Goal: Task Accomplishment & Management: Complete application form

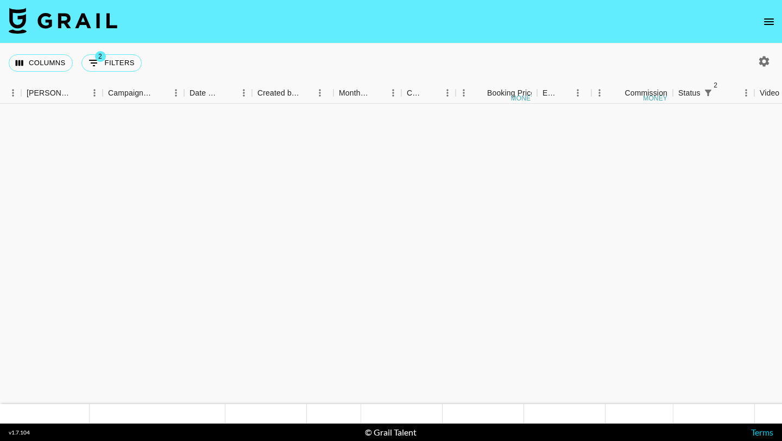
scroll to position [798, 421]
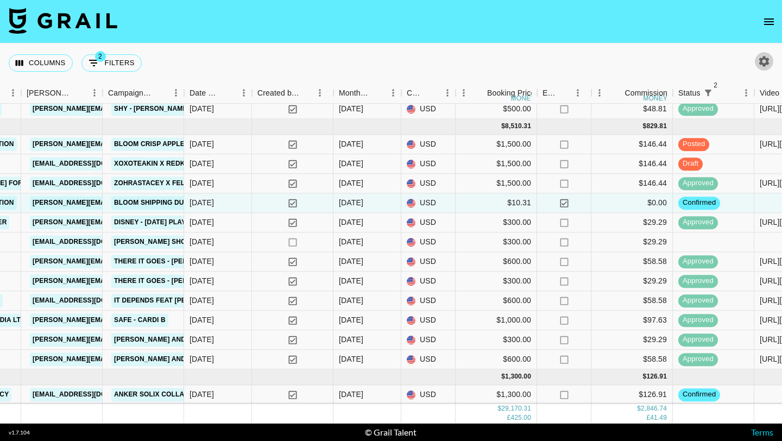
click at [765, 55] on icon "button" at bounding box center [763, 61] width 13 height 13
select select "[DATE]"
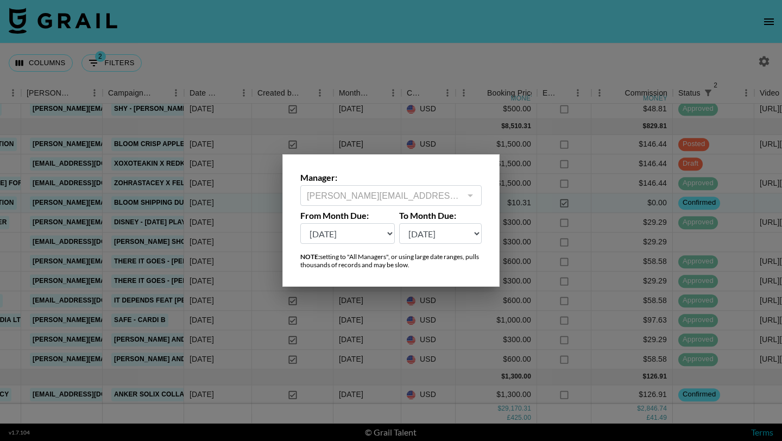
click at [637, 60] on div at bounding box center [391, 220] width 782 height 441
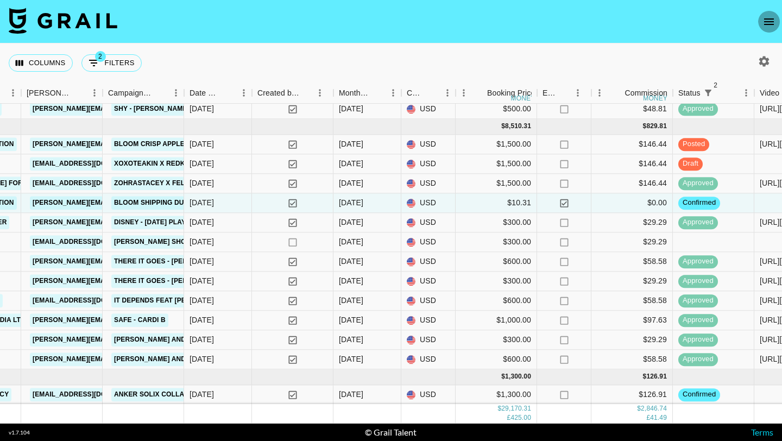
click at [768, 21] on icon "open drawer" at bounding box center [769, 21] width 10 height 7
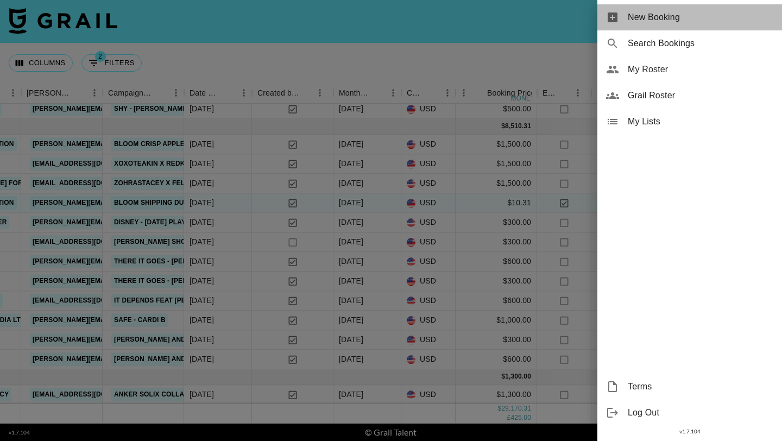
click at [635, 20] on span "New Booking" at bounding box center [701, 17] width 146 height 13
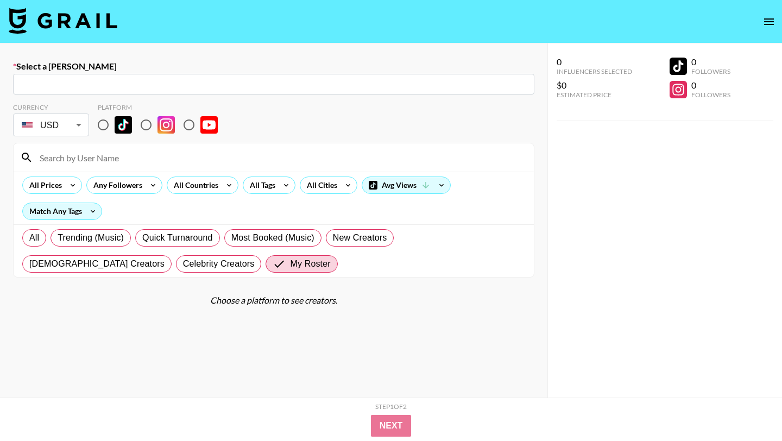
click at [363, 87] on input "text" at bounding box center [274, 84] width 508 height 12
paste input "[PERSON_NAME][EMAIL_ADDRESS][DOMAIN_NAME]"
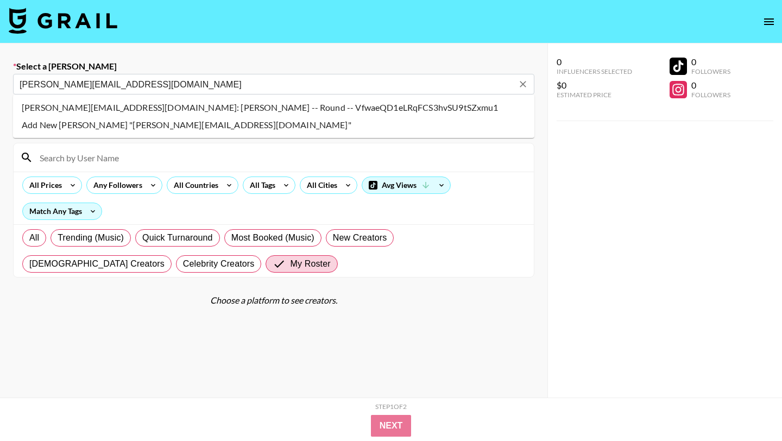
click at [334, 105] on li "[PERSON_NAME][EMAIL_ADDRESS][DOMAIN_NAME]: [PERSON_NAME] -- Round -- VfwaeQD1eL…" at bounding box center [273, 107] width 521 height 17
type input "[PERSON_NAME][EMAIL_ADDRESS][DOMAIN_NAME]: [PERSON_NAME] -- Round -- VfwaeQD1eL…"
select select "Song"
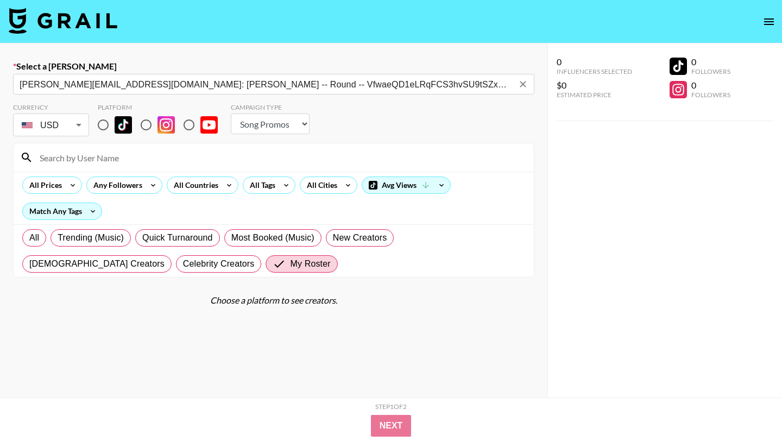
type input "[PERSON_NAME][EMAIL_ADDRESS][DOMAIN_NAME]: [PERSON_NAME] -- Round -- VfwaeQD1eL…"
click at [106, 124] on input "radio" at bounding box center [103, 124] width 23 height 23
radio input "true"
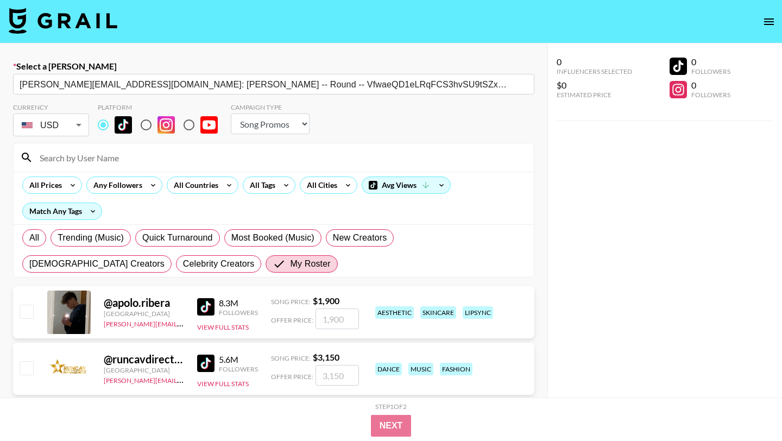
click at [111, 155] on input at bounding box center [280, 157] width 494 height 17
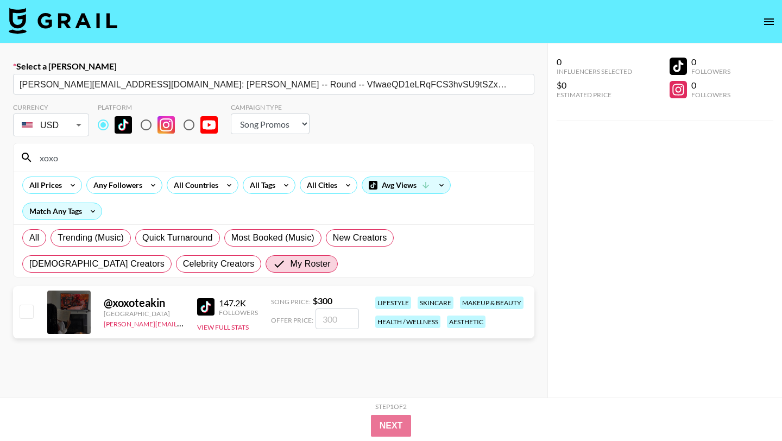
type input "xoxo"
click at [22, 314] on input "checkbox" at bounding box center [26, 311] width 13 height 13
checkbox input "true"
type input "300"
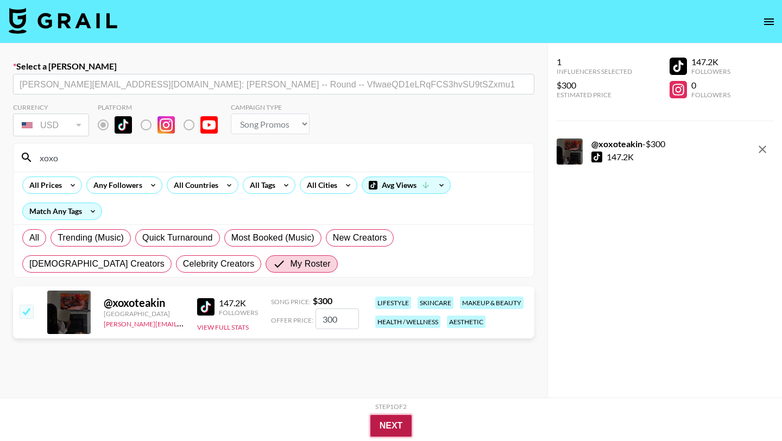
click at [388, 428] on button "Next" at bounding box center [391, 426] width 42 height 22
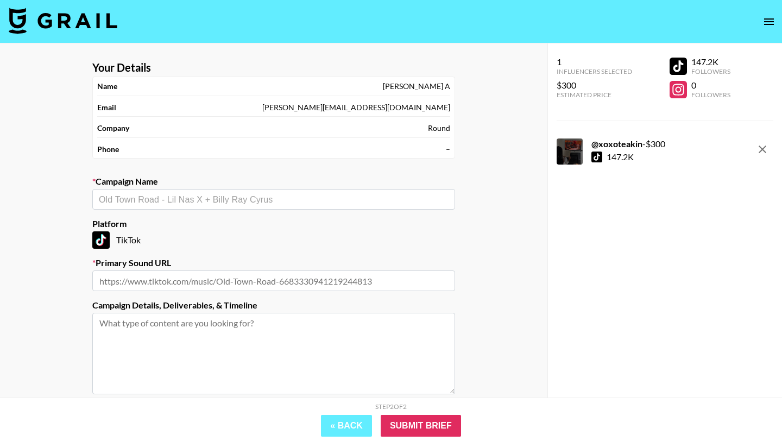
click at [324, 199] on input "text" at bounding box center [274, 199] width 350 height 12
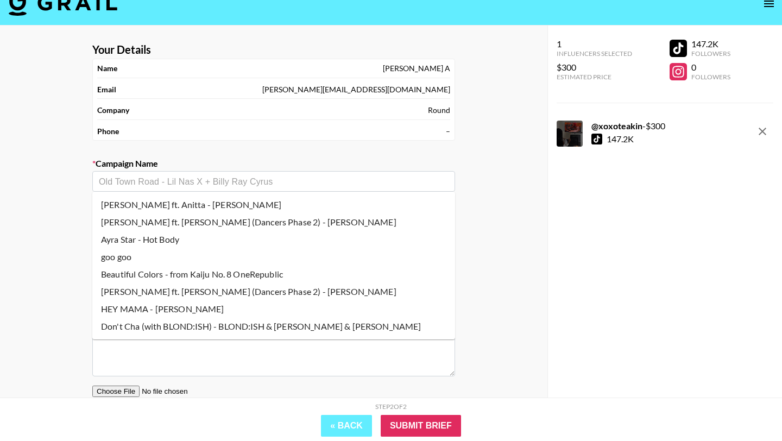
scroll to position [17, 0]
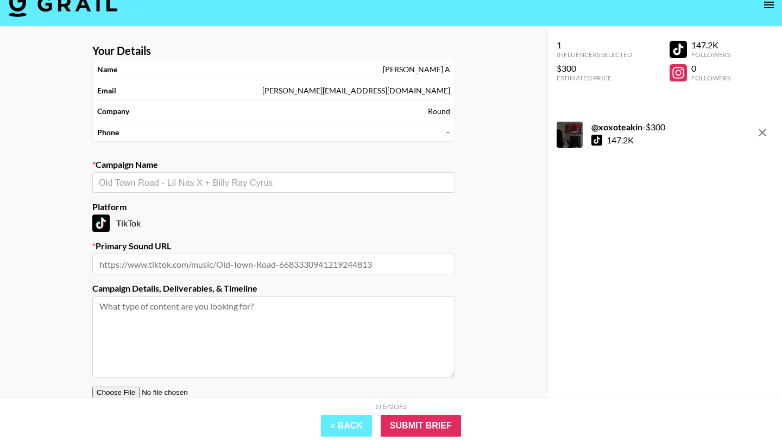
click at [488, 204] on div "Your Details Name [PERSON_NAME] Email [PERSON_NAME][EMAIL_ADDRESS][DOMAIN_NAME]…" at bounding box center [273, 250] width 547 height 447
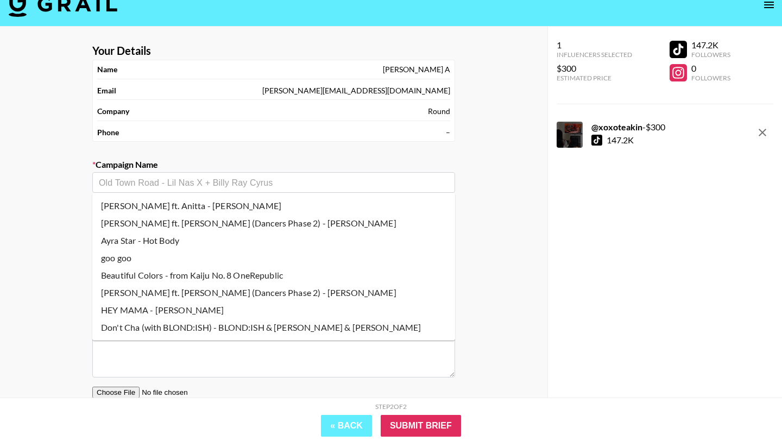
click at [265, 185] on input "text" at bounding box center [274, 182] width 350 height 12
paste input "Goo Goo Muck - The Cramps"
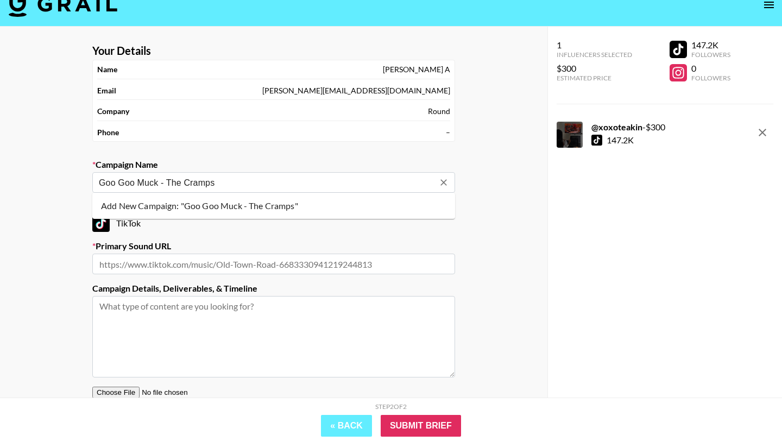
click at [264, 210] on li "Add New Campaign: "Goo Goo Muck - The Cramps"" at bounding box center [273, 205] width 363 height 17
type input "Goo Goo Muck - The Cramps"
click at [261, 262] on input "text" at bounding box center [273, 264] width 363 height 21
paste input "[URL][DOMAIN_NAME]"
type input "[URL][DOMAIN_NAME]"
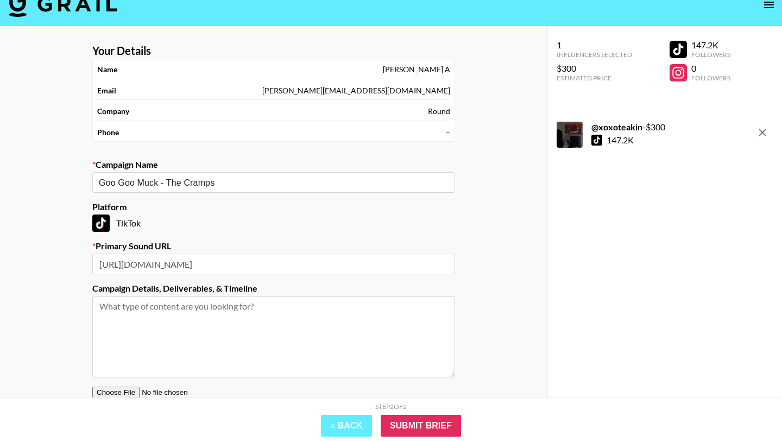
click at [397, 287] on label "Campaign Details, Deliverables, & Timeline" at bounding box center [273, 288] width 363 height 11
click at [191, 315] on textarea at bounding box center [273, 336] width 363 height 81
paste textarea "Brief: Show how you swap out your summer essentials for spooky season must-have…"
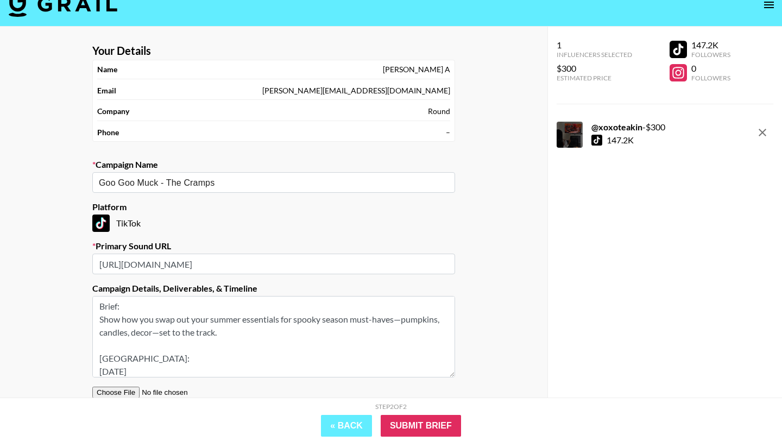
click at [150, 367] on textarea "Brief: Show how you swap out your summer essentials for spooky season must-have…" at bounding box center [273, 336] width 363 height 81
click at [251, 331] on textarea "Brief: Show how you swap out your summer essentials for spooky season must-have…" at bounding box center [273, 336] width 363 height 81
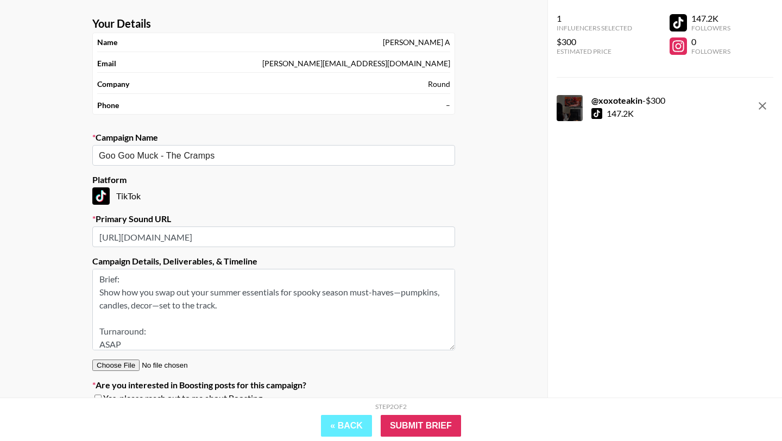
scroll to position [45, 0]
type textarea "Brief: Show how you swap out your summer essentials for spooky season must-have…"
click at [407, 426] on input "Submit Brief" at bounding box center [421, 426] width 80 height 22
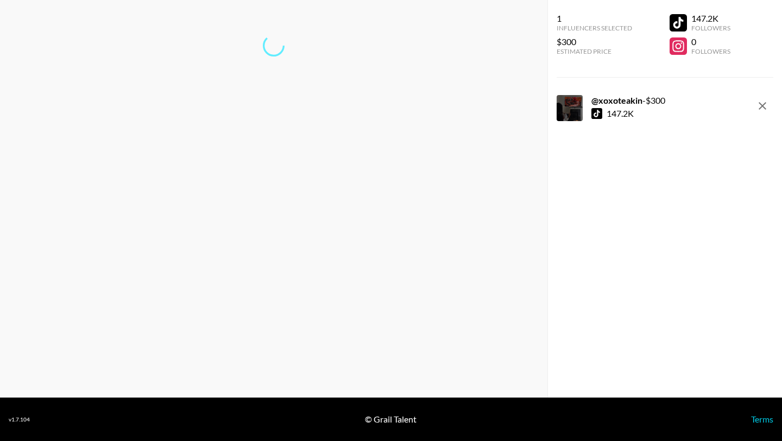
scroll to position [43, 0]
click at [294, 87] on div "All set! Your booking is saved. Return to dashboard... Start another booking..." at bounding box center [274, 79] width 530 height 89
click at [292, 84] on link "Return to dashboard..." at bounding box center [273, 81] width 83 height 10
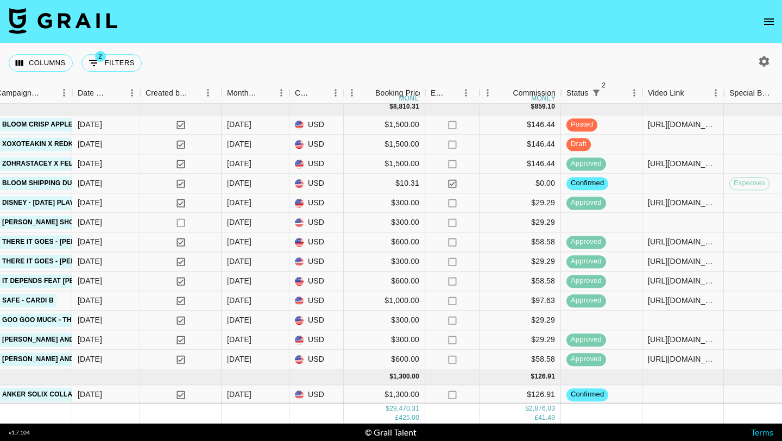
scroll to position [817, 545]
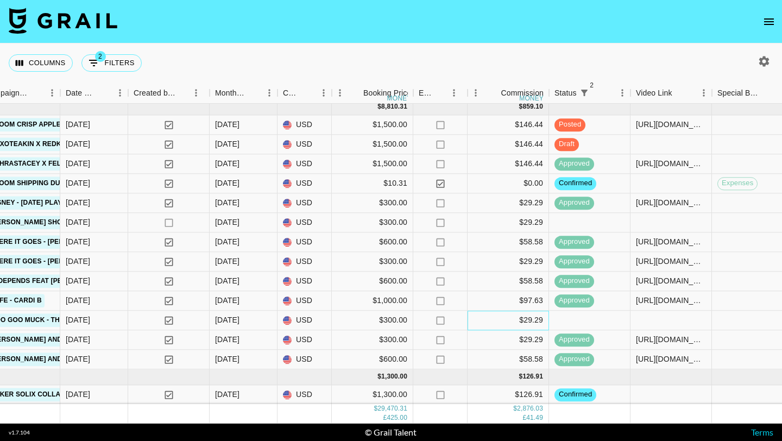
click at [489, 320] on div "$29.29" at bounding box center [508, 321] width 81 height 20
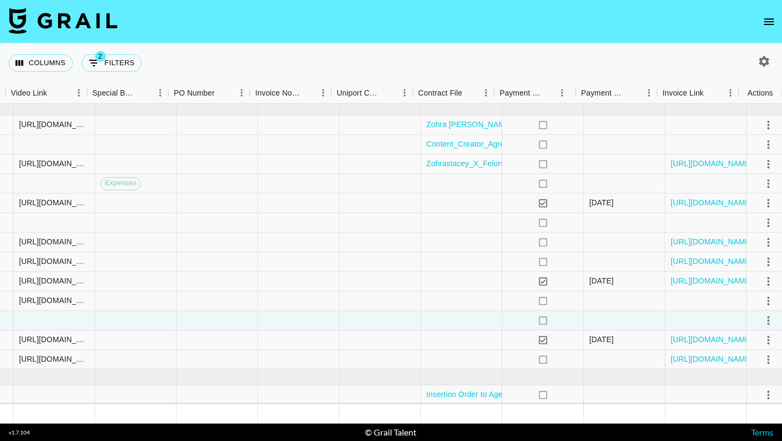
scroll to position [817, 1170]
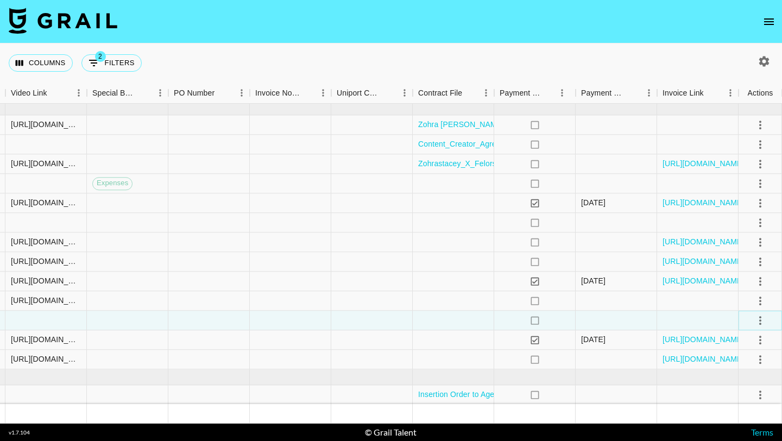
click at [756, 319] on icon "select merge strategy" at bounding box center [760, 320] width 13 height 13
click at [748, 338] on li "Confirm" at bounding box center [746, 344] width 71 height 20
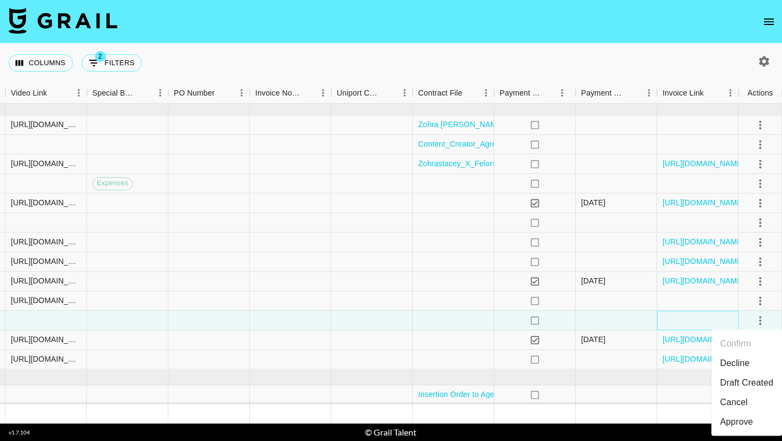
click at [693, 324] on div at bounding box center [697, 321] width 81 height 20
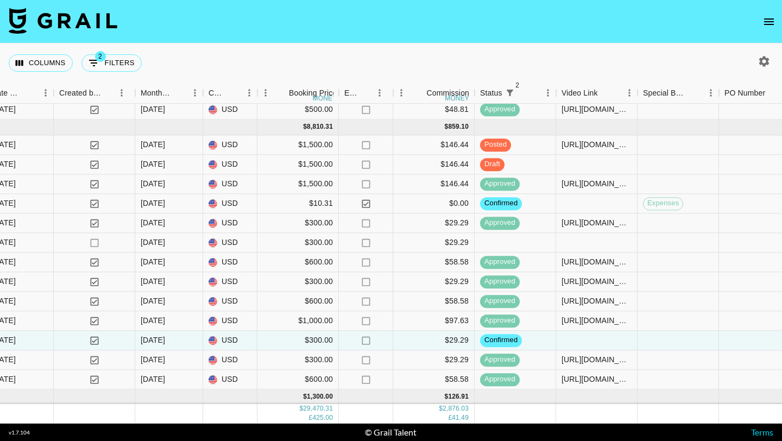
scroll to position [791, 620]
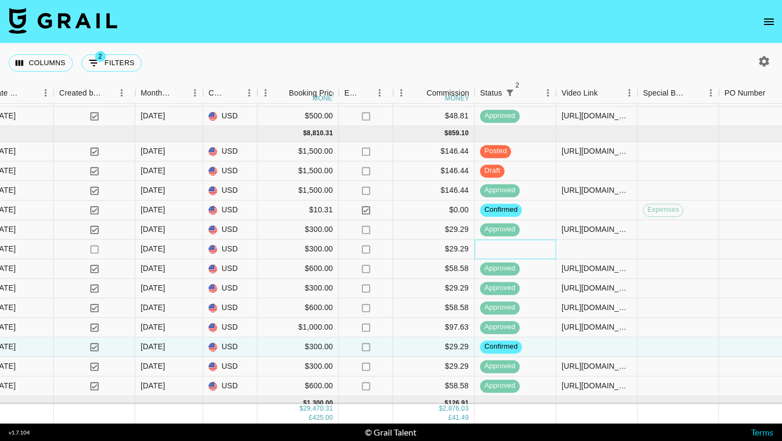
click at [540, 242] on div at bounding box center [515, 249] width 81 height 20
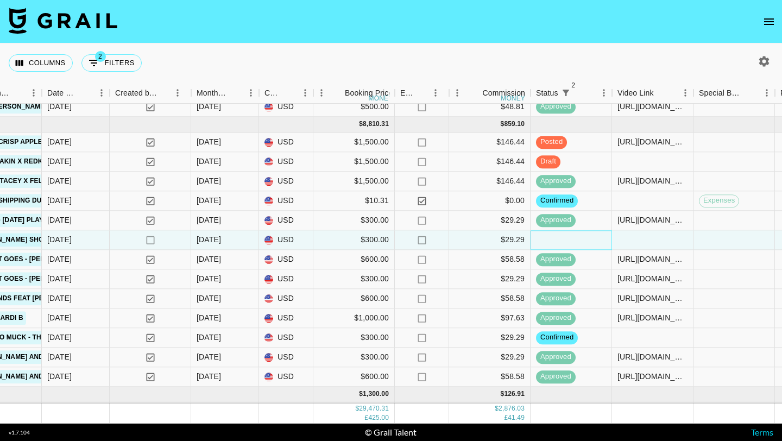
scroll to position [800, 564]
click at [766, 23] on icon "open drawer" at bounding box center [768, 21] width 13 height 13
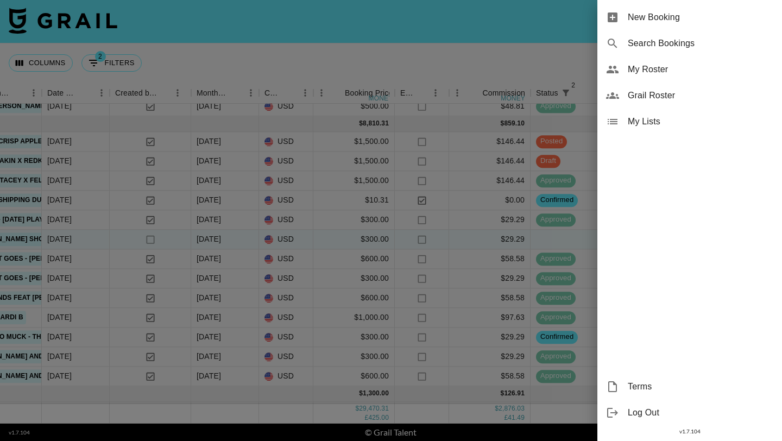
click at [647, 71] on span "My Roster" at bounding box center [701, 69] width 146 height 13
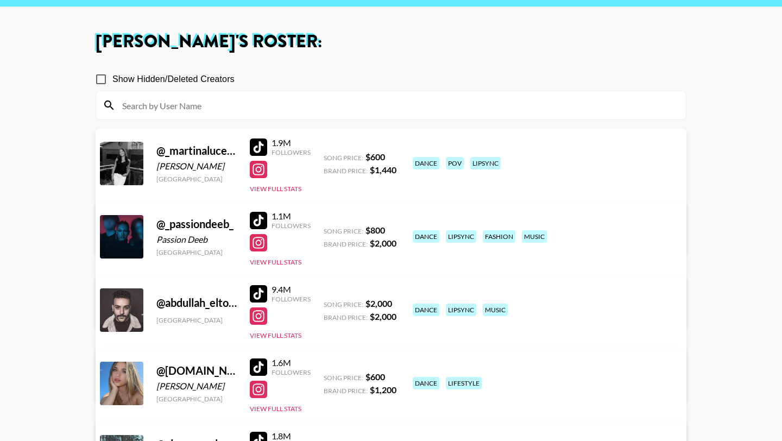
scroll to position [14, 0]
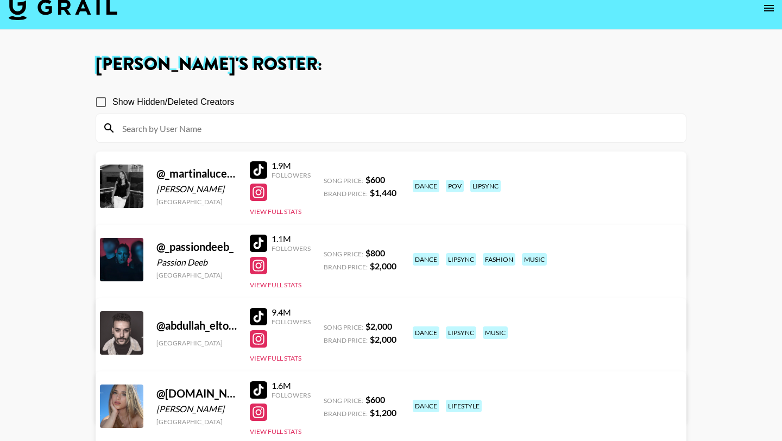
click at [208, 134] on input at bounding box center [398, 127] width 564 height 17
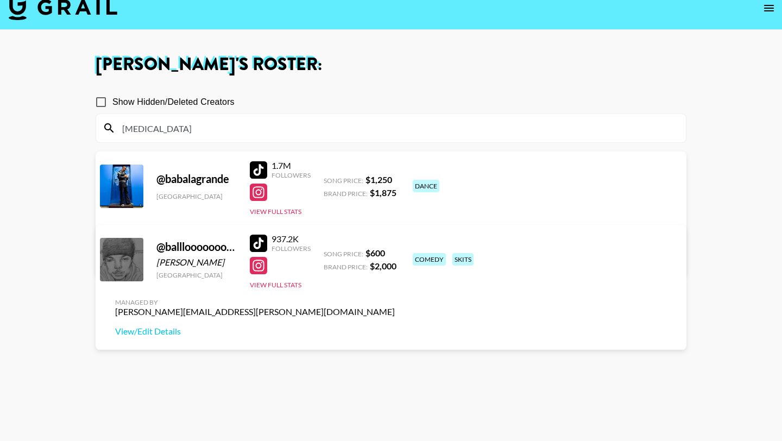
type input "bal"
click at [258, 242] on div at bounding box center [258, 243] width 17 height 17
click at [395, 326] on link "View/Edit Details" at bounding box center [255, 331] width 280 height 11
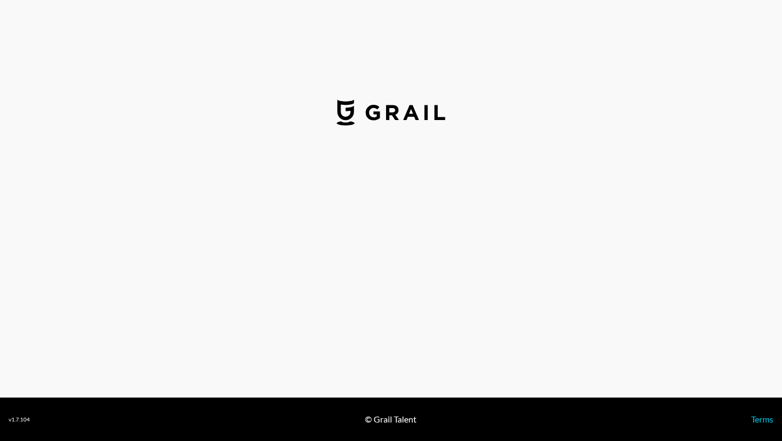
select select "USD"
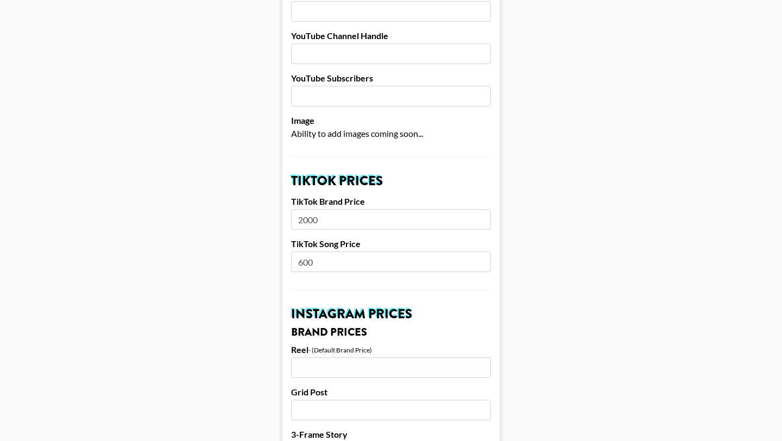
scroll to position [249, 0]
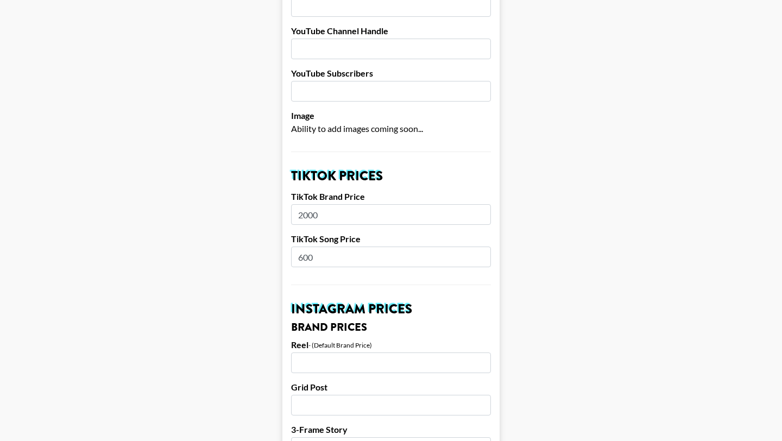
click at [301, 247] on input "600" at bounding box center [391, 257] width 200 height 21
type input "900"
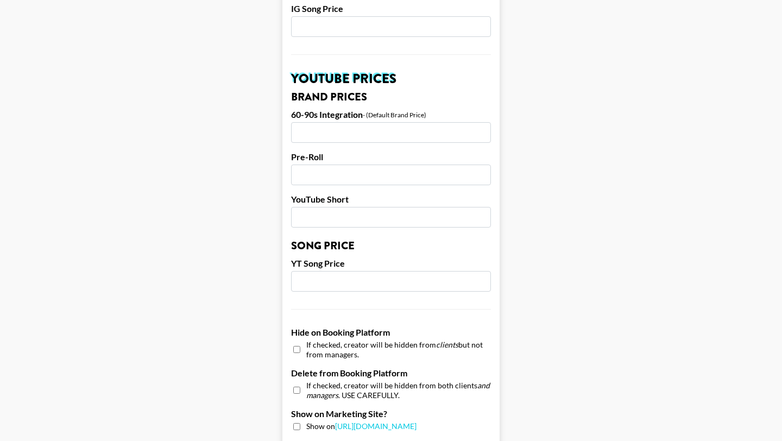
scroll to position [1032, 0]
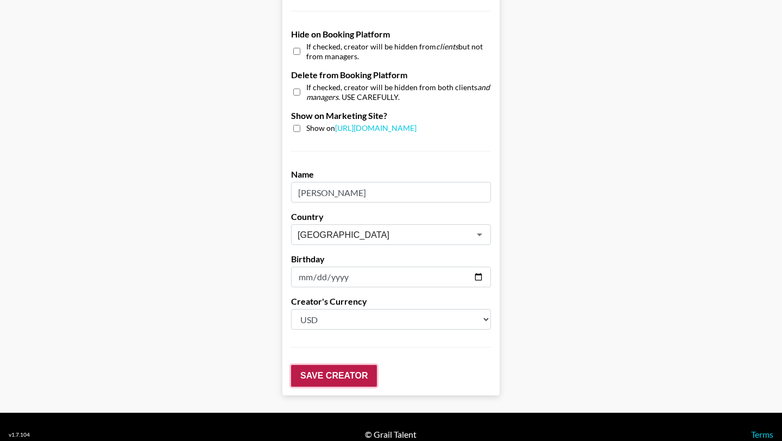
click at [326, 365] on input "Save Creator" at bounding box center [334, 376] width 86 height 22
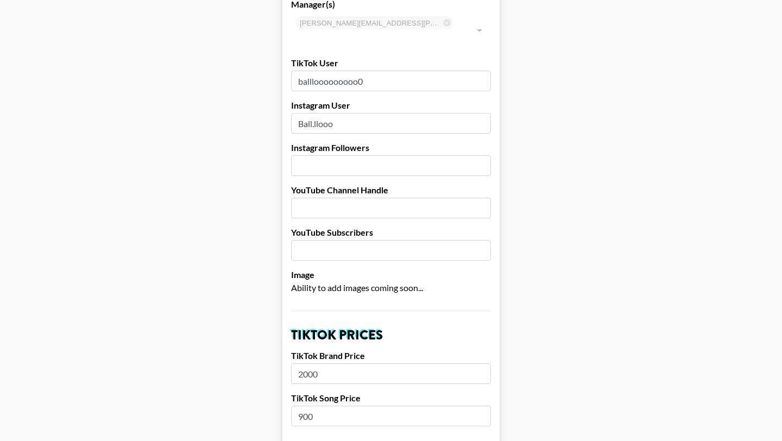
scroll to position [0, 0]
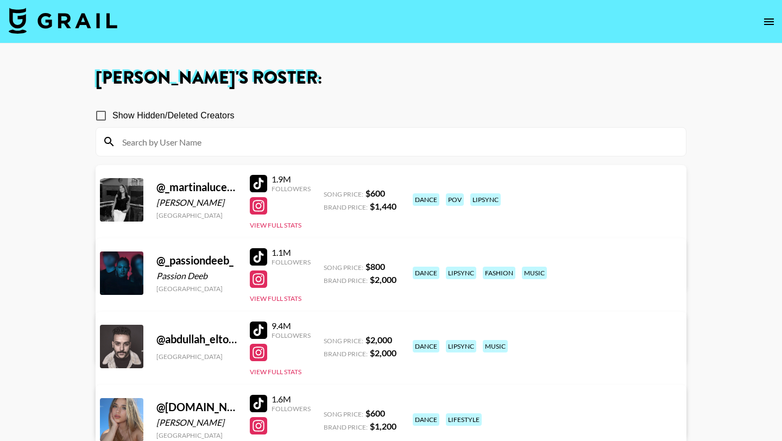
click at [238, 143] on input at bounding box center [398, 141] width 564 height 17
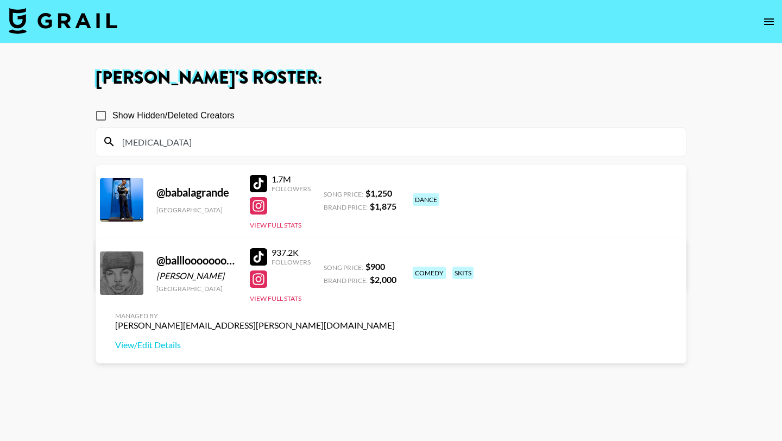
type input "[MEDICAL_DATA]"
click at [263, 258] on div at bounding box center [258, 256] width 17 height 17
click at [161, 139] on input "[MEDICAL_DATA]" at bounding box center [398, 141] width 564 height 17
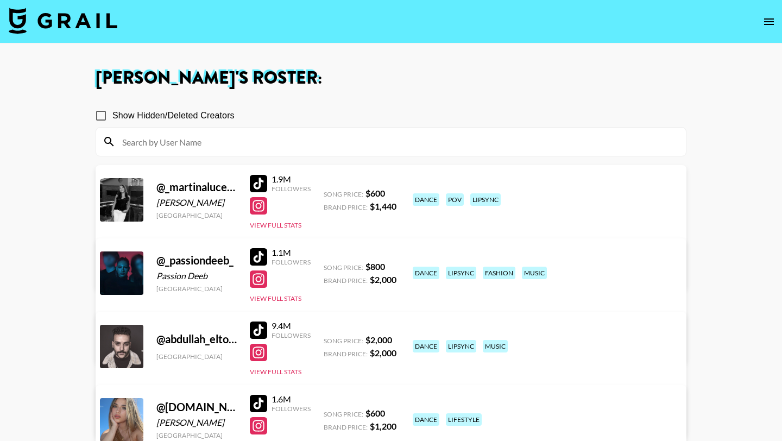
click at [266, 179] on div at bounding box center [258, 183] width 17 height 17
click at [78, 28] on img at bounding box center [63, 21] width 109 height 26
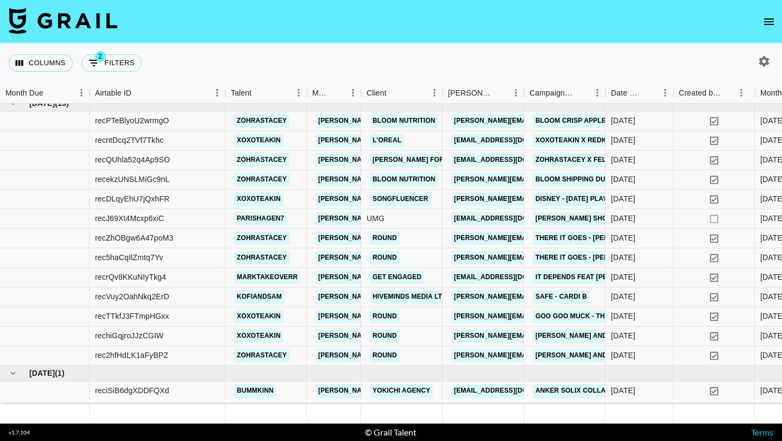
scroll to position [817, 0]
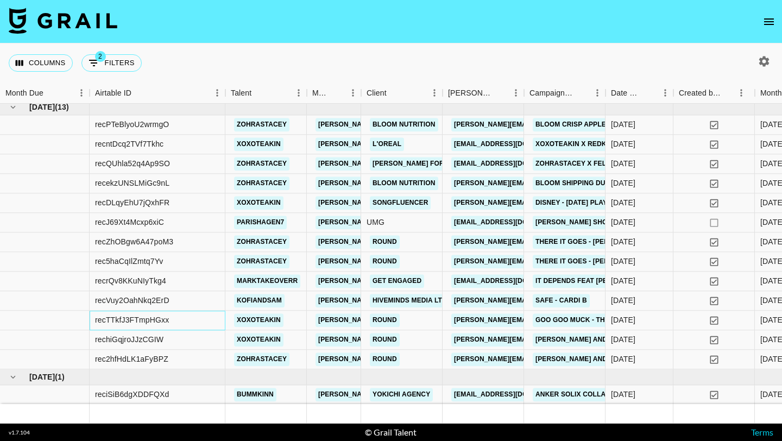
click at [222, 316] on div "recTTkfJ3FTmpHGxx" at bounding box center [158, 321] width 136 height 20
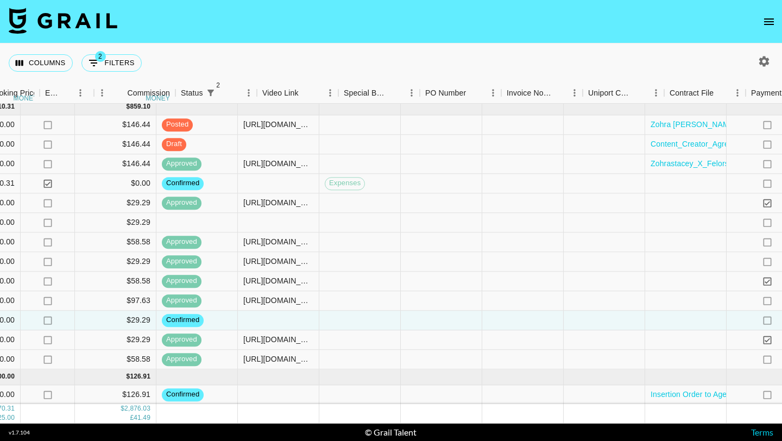
scroll to position [817, 905]
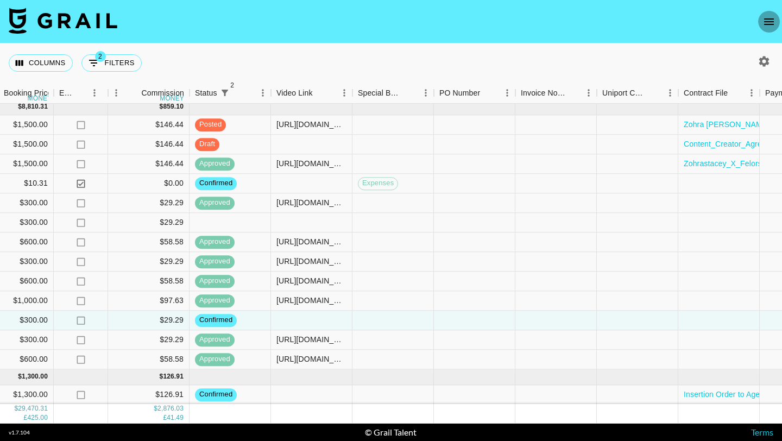
click at [769, 23] on icon "open drawer" at bounding box center [768, 21] width 13 height 13
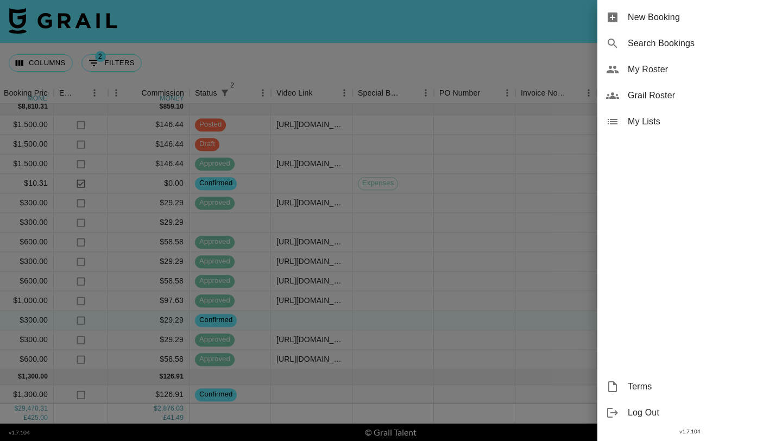
click at [642, 73] on span "My Roster" at bounding box center [701, 69] width 146 height 13
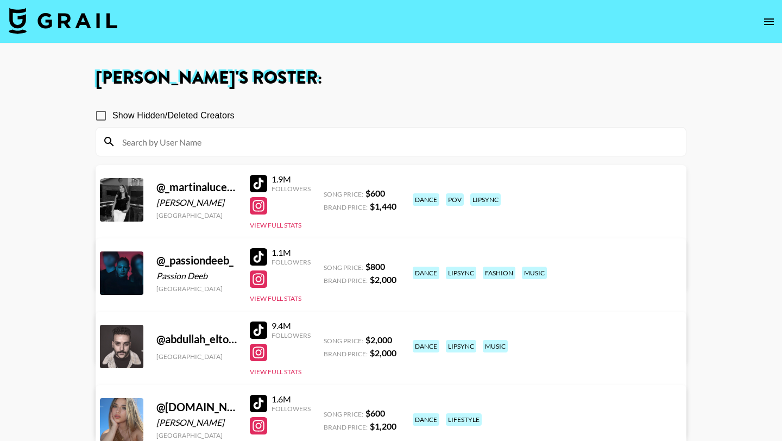
click at [319, 144] on input at bounding box center [398, 141] width 564 height 17
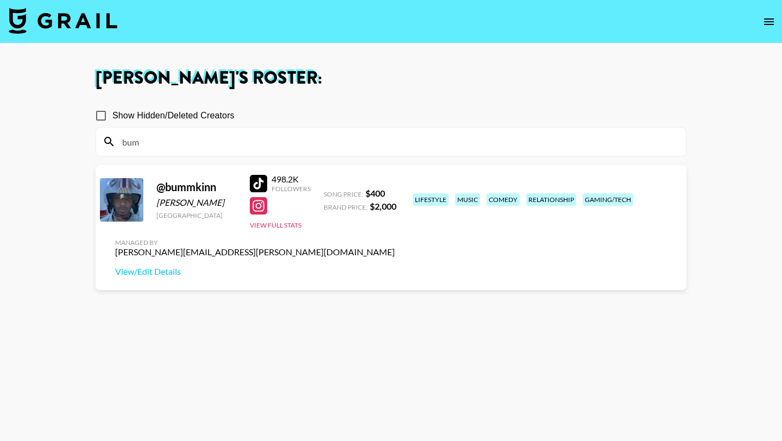
type input "bum"
click at [316, 292] on section "Show Hidden/Deleted Creators bum @ bummkinn Bryant Mangayao United States 498.2…" at bounding box center [391, 273] width 591 height 354
